Goal: Contribute content: Contribute content

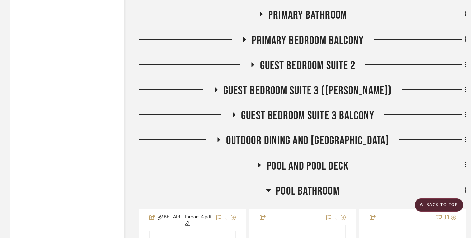
scroll to position [1693, 0]
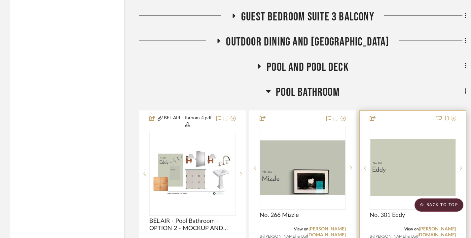
click at [454, 117] on icon at bounding box center [453, 118] width 5 height 5
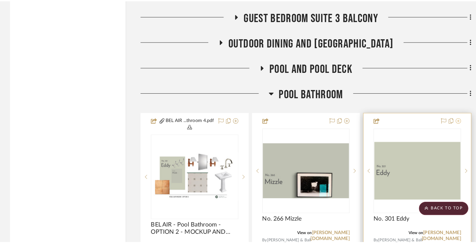
scroll to position [0, 0]
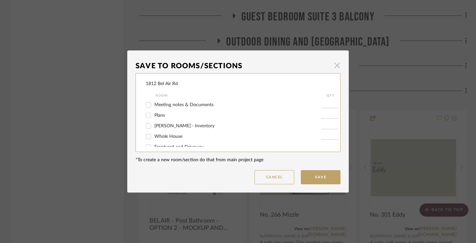
click at [335, 63] on span "button" at bounding box center [336, 65] width 13 height 13
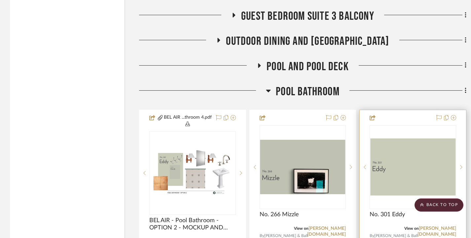
scroll to position [1693, 0]
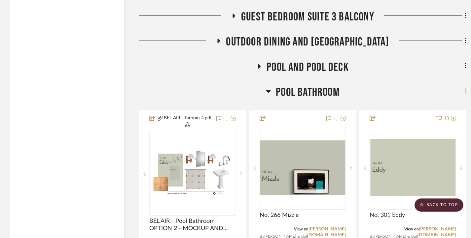
click at [466, 92] on icon at bounding box center [466, 91] width 2 height 7
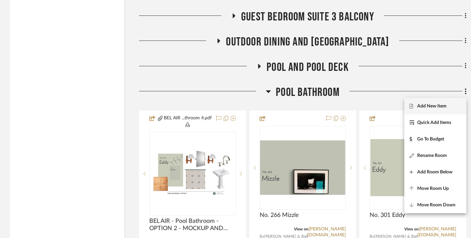
click at [440, 105] on span "Add New Item" at bounding box center [431, 107] width 29 height 6
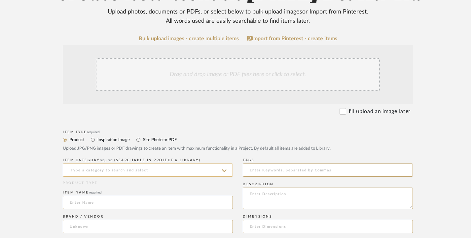
scroll to position [99, 0]
click at [142, 140] on label "Site Photo or PDF" at bounding box center [159, 139] width 34 height 7
click at [142, 140] on input "Site Photo or PDF" at bounding box center [138, 140] width 8 height 8
radio input "true"
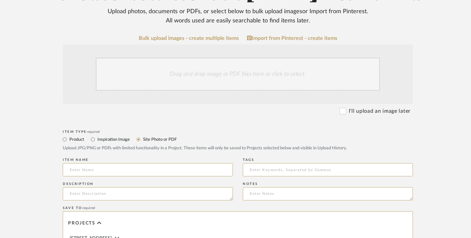
click at [198, 74] on div "Drag and drop image or PDF files here or click to select." at bounding box center [238, 74] width 284 height 33
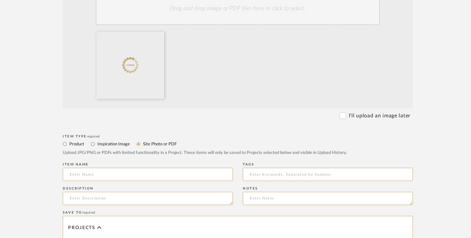
scroll to position [165, 0]
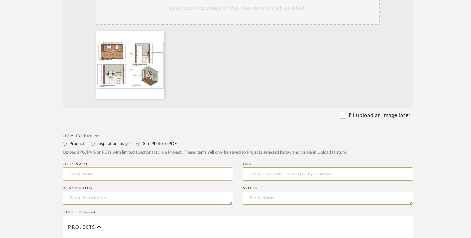
click at [95, 172] on input at bounding box center [148, 174] width 170 height 13
paste input "POOL BATH OPTION 1 [DATE]"
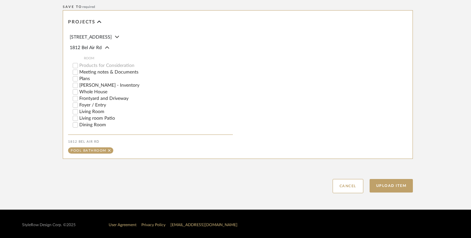
scroll to position [373, 0]
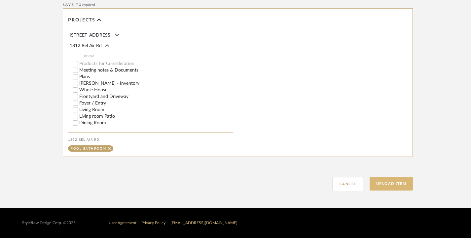
type input "POOL BATH OPTION 1 [DATE]"
click at [385, 182] on button "Upload Item" at bounding box center [392, 184] width 44 height 14
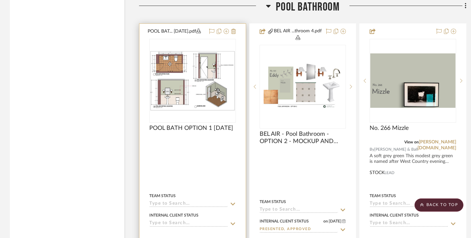
scroll to position [1813, 0]
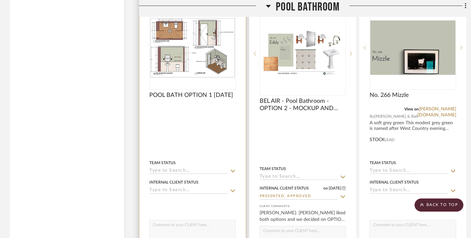
click at [186, 66] on img "0" at bounding box center [192, 48] width 85 height 60
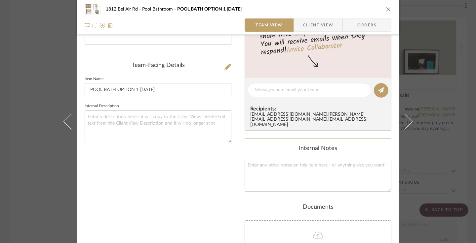
scroll to position [165, 0]
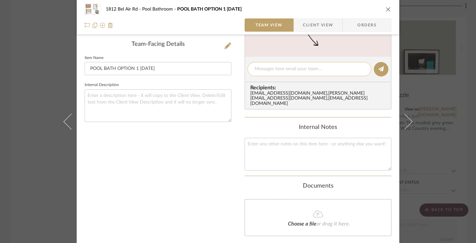
click at [273, 71] on textarea at bounding box center [309, 69] width 110 height 7
type textarea "u"
type textarea "U"
paste textarea "POOL BATH OPTION 1 [DATE]"
drag, startPoint x: 337, startPoint y: 69, endPoint x: 318, endPoint y: 69, distance: 18.8
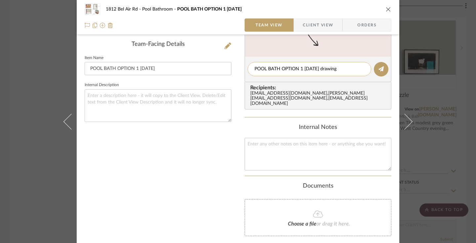
click at [318, 69] on textarea "POOL BATH OPTION 1 [DATE] drawing" at bounding box center [309, 69] width 110 height 7
click at [251, 68] on div "POOL BATH OPTION 1 [DATE]" at bounding box center [309, 69] width 124 height 14
click at [254, 69] on textarea "POOL BATH OPTION 1 [DATE]" at bounding box center [309, 69] width 110 height 7
drag, startPoint x: 303, startPoint y: 69, endPoint x: 335, endPoint y: 73, distance: 31.9
click at [335, 73] on div "POOL BATH OPTION 1 [DATE]" at bounding box center [309, 69] width 124 height 14
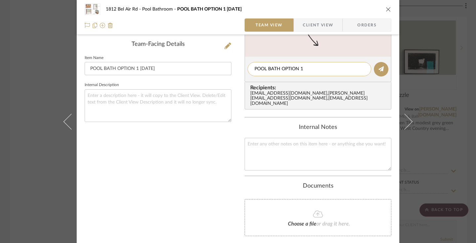
click at [254, 69] on textarea "POOL BATH OPTION 1" at bounding box center [309, 69] width 110 height 7
type textarea "Drawing of POOL BATH OPTION 1"
click at [375, 70] on button at bounding box center [381, 69] width 15 height 15
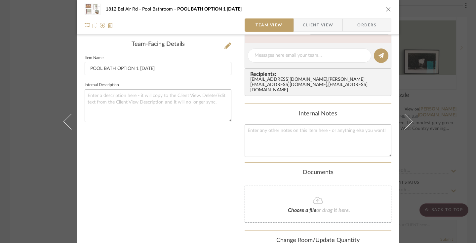
click at [40, 70] on div "1812 [GEOGRAPHIC_DATA] Bathroom POOL BATH OPTION 1 [DATE] Team View Client View…" at bounding box center [238, 121] width 476 height 243
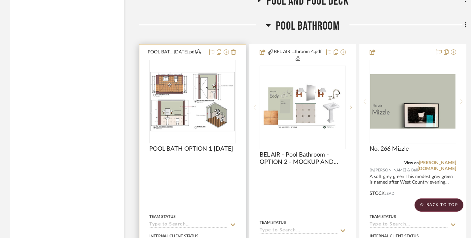
scroll to position [1714, 0]
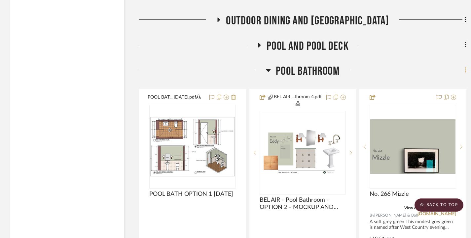
click at [465, 70] on icon at bounding box center [466, 70] width 2 height 7
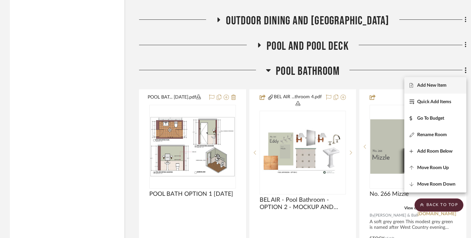
click at [438, 82] on button "Add New Item" at bounding box center [435, 85] width 62 height 17
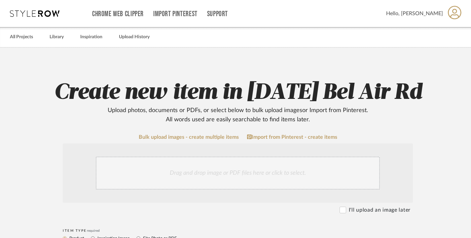
click at [186, 171] on div "Drag and drop image or PDF files here or click to select." at bounding box center [238, 173] width 284 height 33
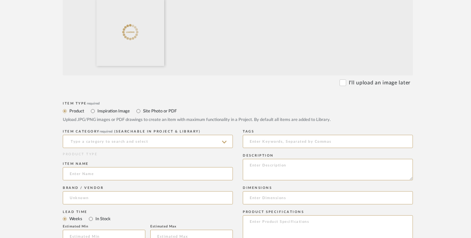
scroll to position [198, 0]
click at [92, 141] on input at bounding box center [148, 141] width 170 height 13
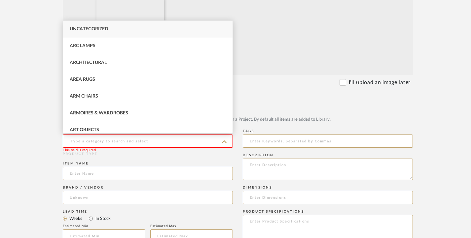
paste input "POOL BATH OPTION 2 [DATE]"
type input "POOL BATH OPTION 2 [DATE]"
click at [25, 126] on upload-items "Create new item in [DATE] Bel Air Rd Upload photos, documents or PDFs, or selec…" at bounding box center [238, 175] width 476 height 653
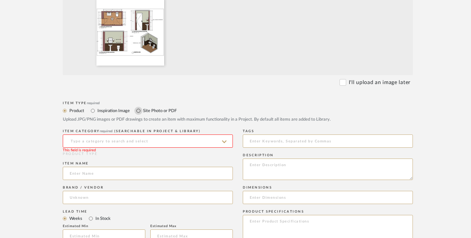
click at [137, 109] on input "Site Photo or PDF" at bounding box center [138, 111] width 8 height 8
radio input "true"
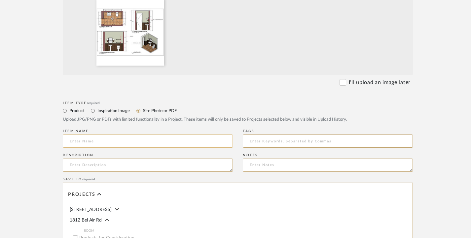
click at [94, 137] on input at bounding box center [148, 141] width 170 height 13
paste input "POOL BATH OPTION 2 [DATE]"
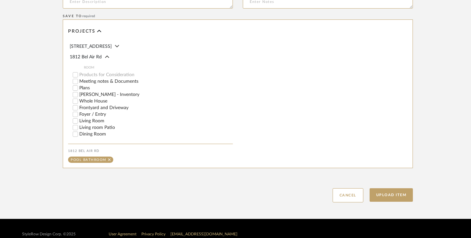
scroll to position [373, 0]
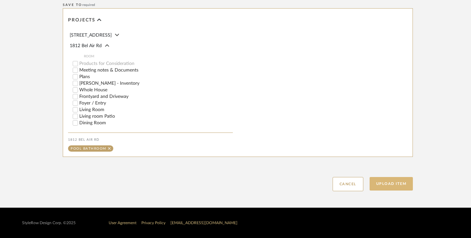
type input "POOL BATH OPTION 2 [DATE]"
click at [391, 181] on button "Upload Item" at bounding box center [392, 184] width 44 height 14
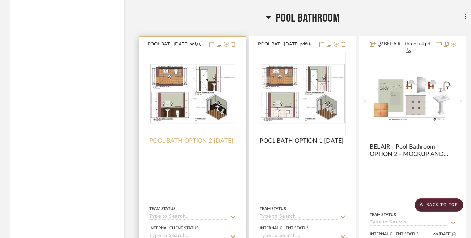
scroll to position [1773, 0]
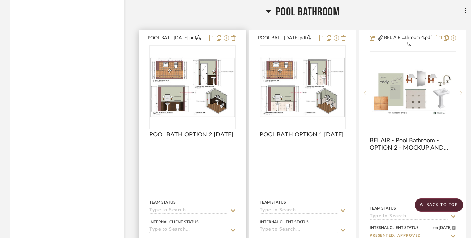
click at [173, 89] on img "0" at bounding box center [192, 87] width 85 height 60
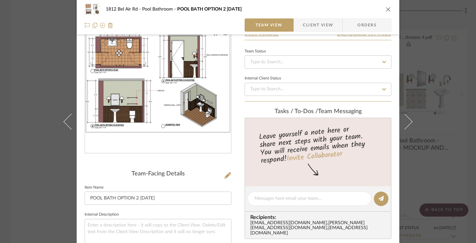
scroll to position [66, 0]
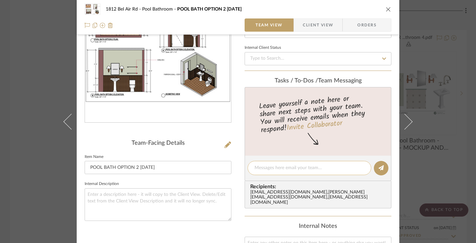
click at [264, 167] on textarea at bounding box center [309, 168] width 110 height 7
type textarea "d"
paste textarea "POOL BATH OPTION 2 [DATE]"
drag, startPoint x: 324, startPoint y: 168, endPoint x: 364, endPoint y: 169, distance: 40.7
click at [364, 169] on div "Drawing of POOL BATH OPTION 2 [DATE]" at bounding box center [309, 168] width 124 height 14
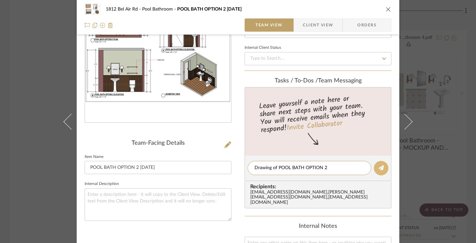
type textarea "Drawing of POOL BATH OPTION 2"
click at [378, 166] on icon at bounding box center [380, 167] width 5 height 5
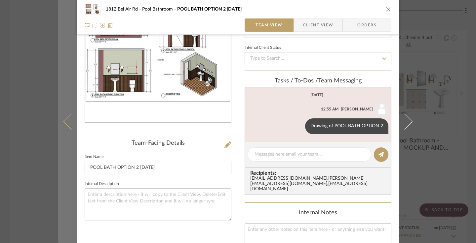
click at [58, 79] on button at bounding box center [67, 121] width 18 height 243
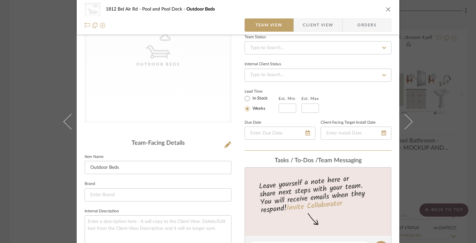
click at [28, 58] on div "CategoryIconOutdoor Outdoor Beds 1812 Bel Air Rd Pool and Pool Deck Outdoor Bed…" at bounding box center [238, 121] width 476 height 243
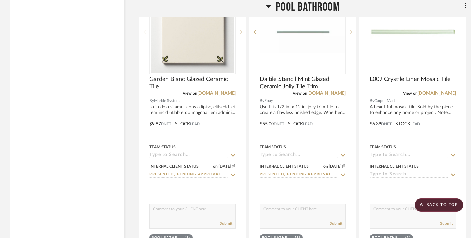
click at [269, 8] on icon at bounding box center [268, 6] width 5 height 8
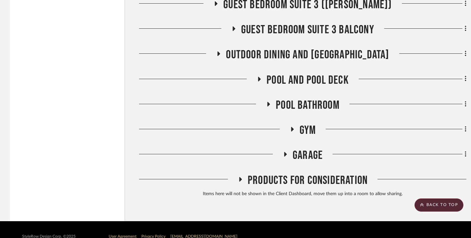
scroll to position [1661, 0]
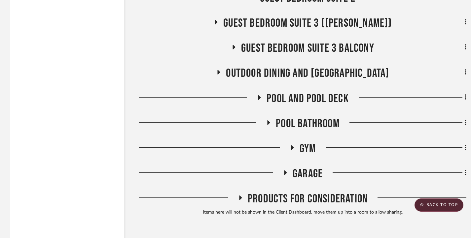
click at [259, 101] on fa-icon at bounding box center [259, 100] width 5 height 10
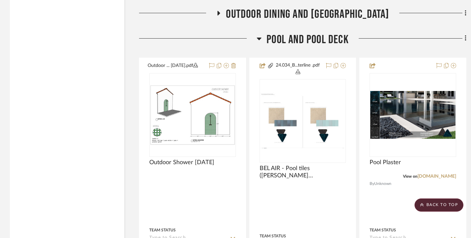
scroll to position [1727, 0]
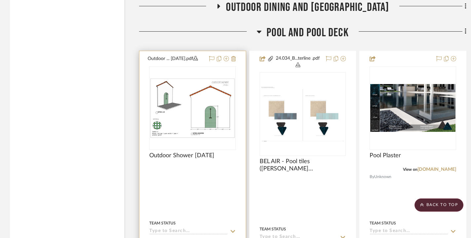
click at [0, 0] on img at bounding box center [0, 0] width 0 height 0
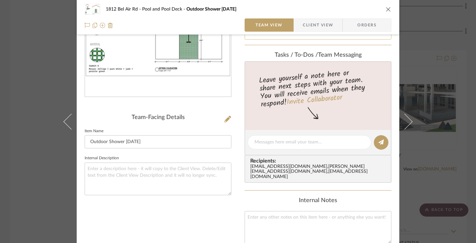
scroll to position [99, 0]
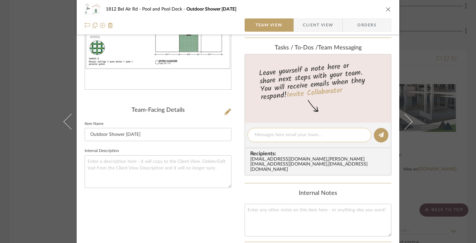
click at [283, 138] on textarea at bounding box center [309, 135] width 110 height 7
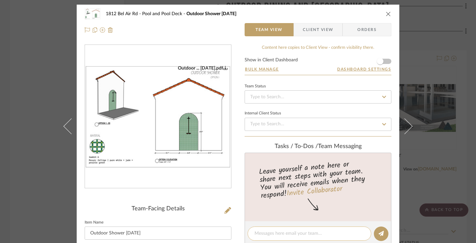
scroll to position [0, 0]
type textarea "u"
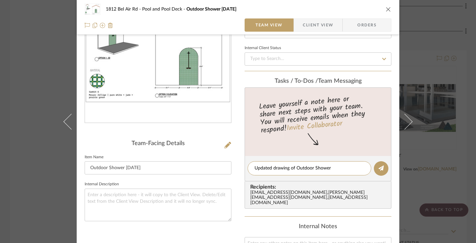
scroll to position [66, 0]
type textarea "Updated drawing of Outdoor Shower"
click at [378, 165] on button at bounding box center [381, 168] width 15 height 15
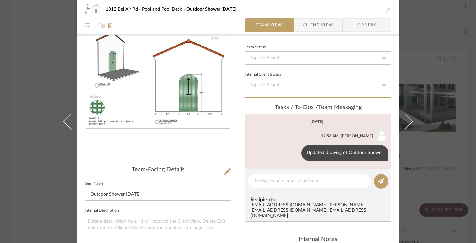
scroll to position [0, 0]
